Goal: Transaction & Acquisition: Purchase product/service

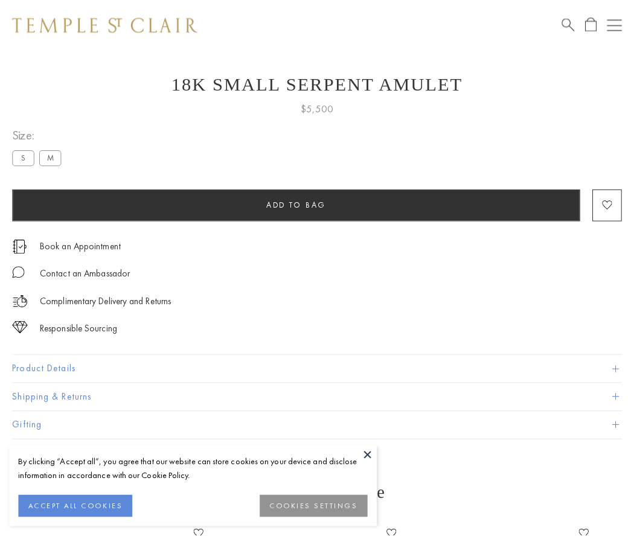
scroll to position [48, 0]
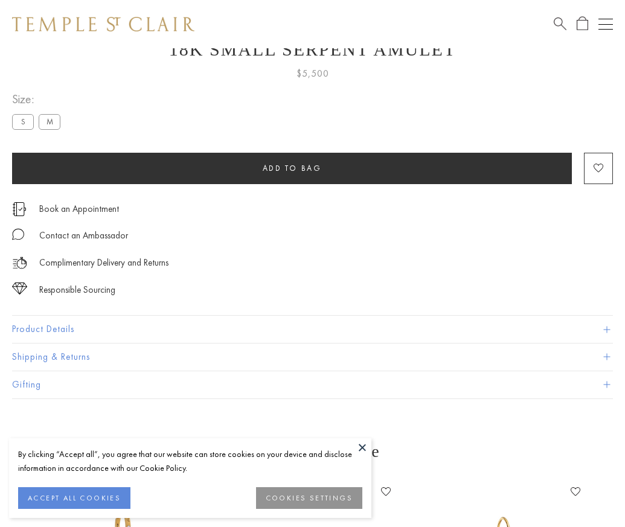
click at [291, 168] on span "Add to bag" at bounding box center [291, 168] width 59 height 10
